Goal: Check status: Check status

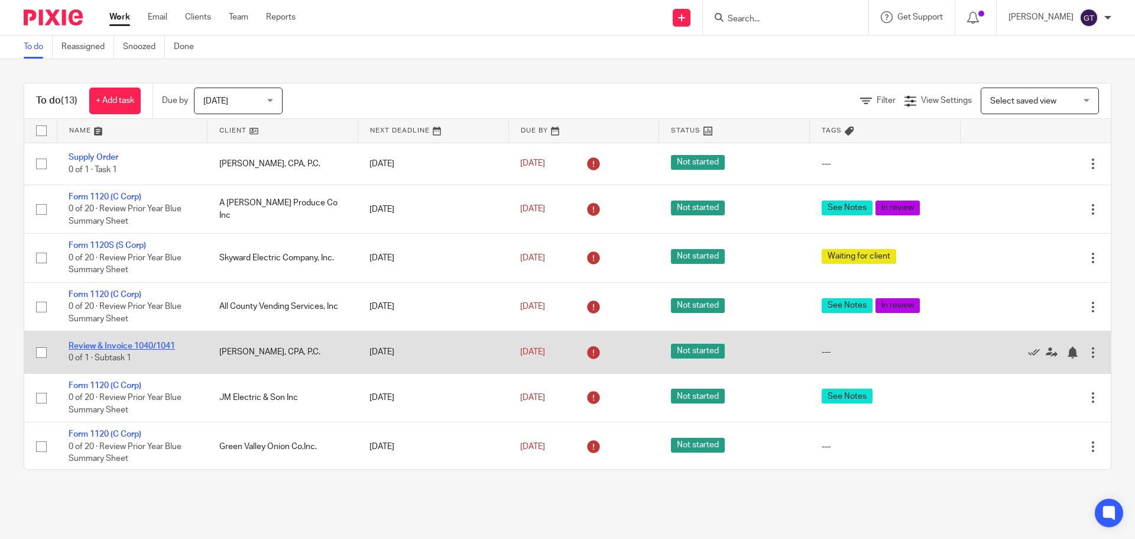
click at [121, 343] on link "Review & Invoice 1040/1041" at bounding box center [122, 346] width 106 height 8
